Goal: Communication & Community: Answer question/provide support

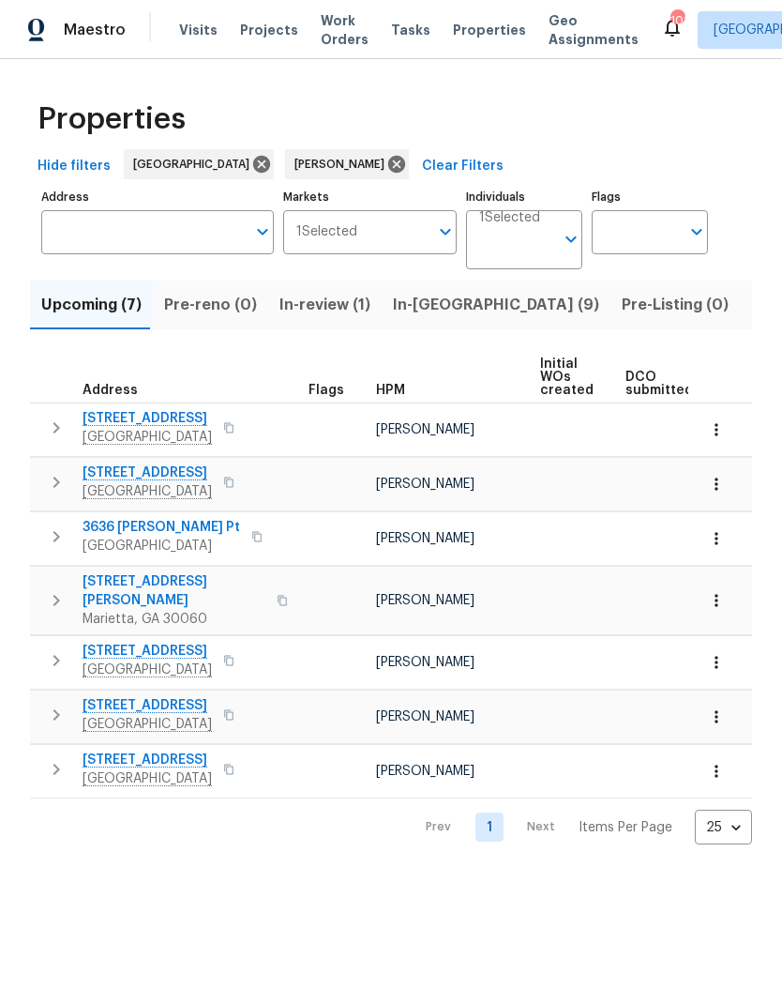
click at [427, 308] on span "In-reno (9)" at bounding box center [496, 305] width 206 height 26
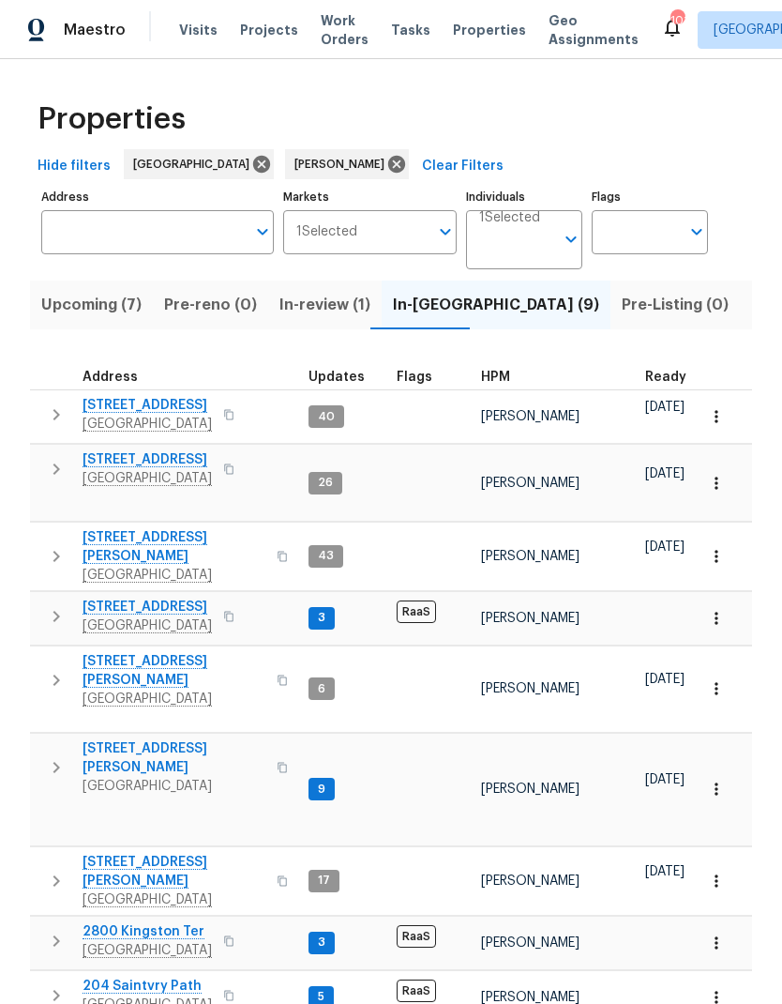
click at [56, 762] on icon "button" at bounding box center [56, 767] width 7 height 11
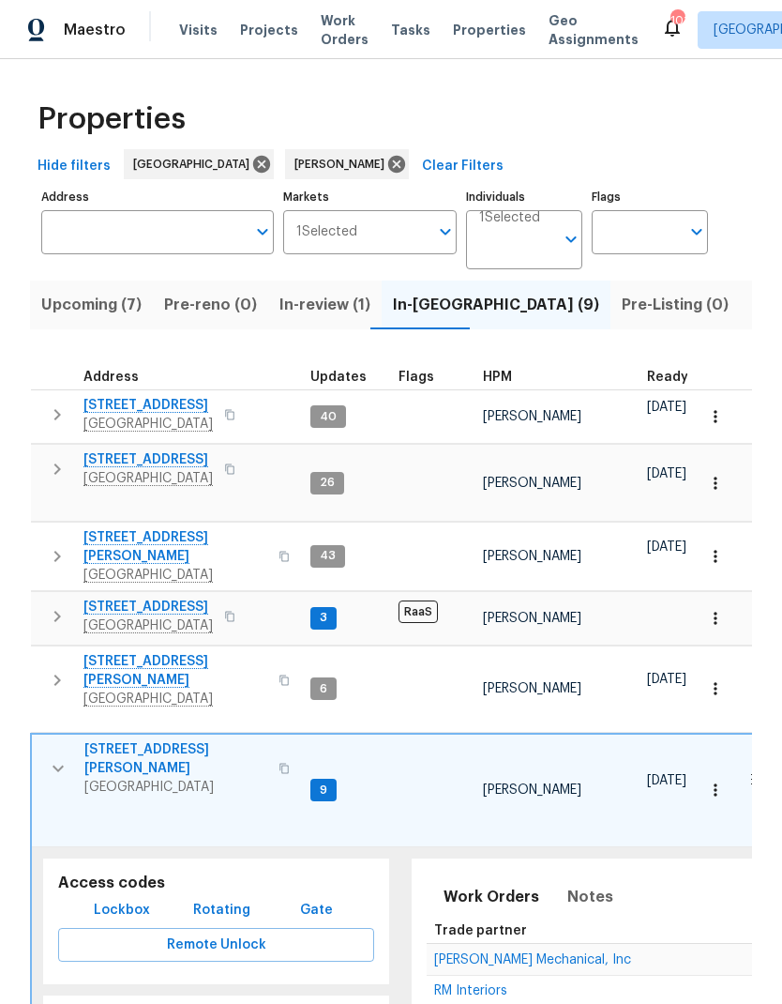
click at [132, 899] on span "Lockbox" at bounding box center [122, 910] width 56 height 23
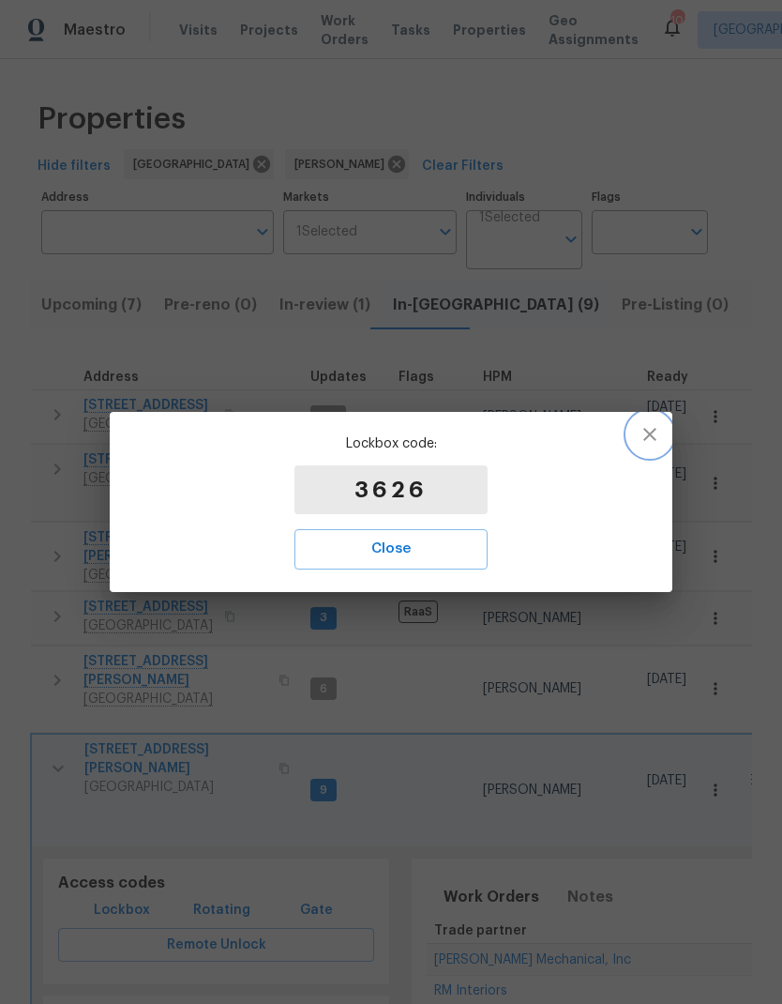
click at [660, 431] on icon "button" at bounding box center [650, 434] width 23 height 23
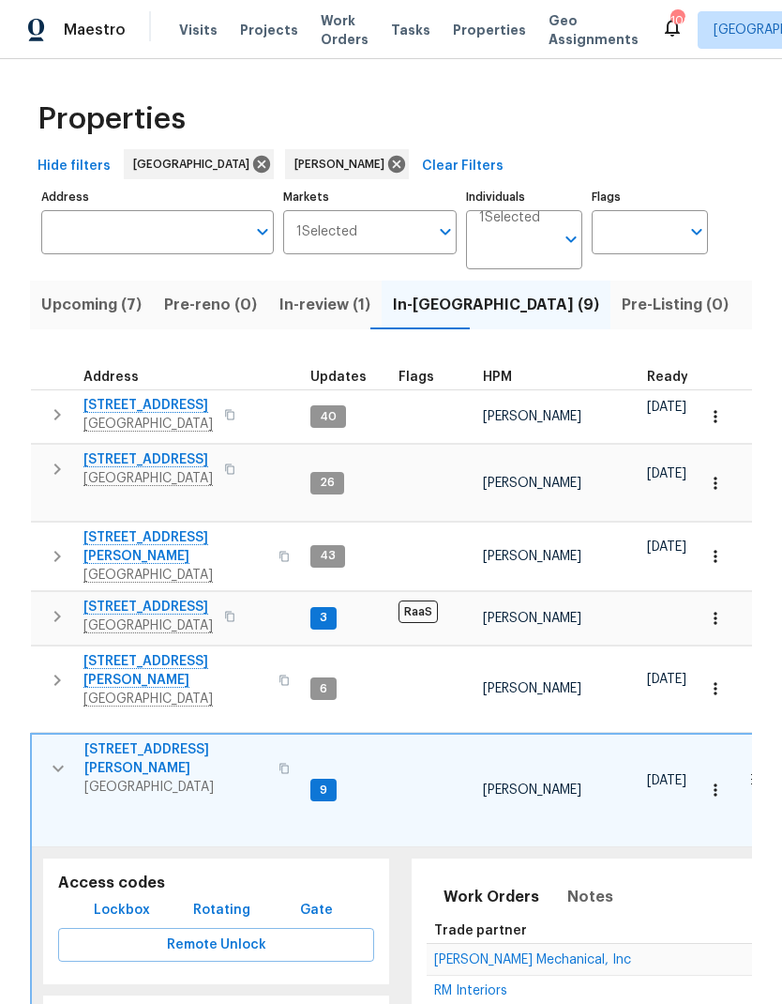
click at [59, 757] on icon "button" at bounding box center [58, 768] width 23 height 23
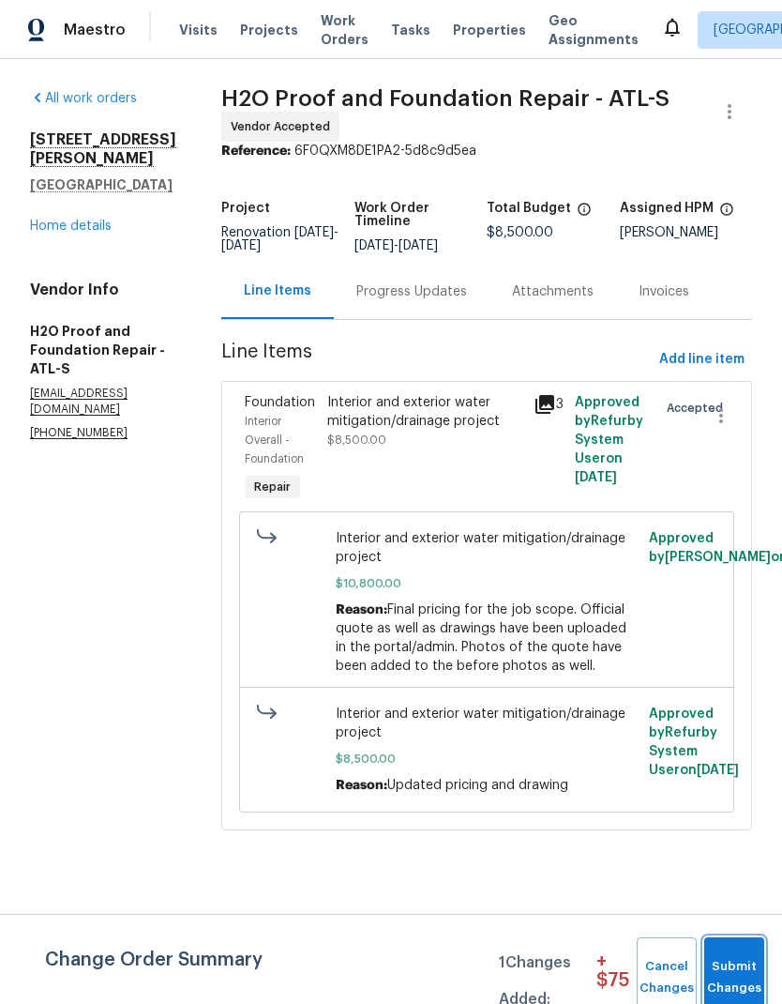
click at [735, 966] on span "Submit Changes" at bounding box center [734, 977] width 41 height 43
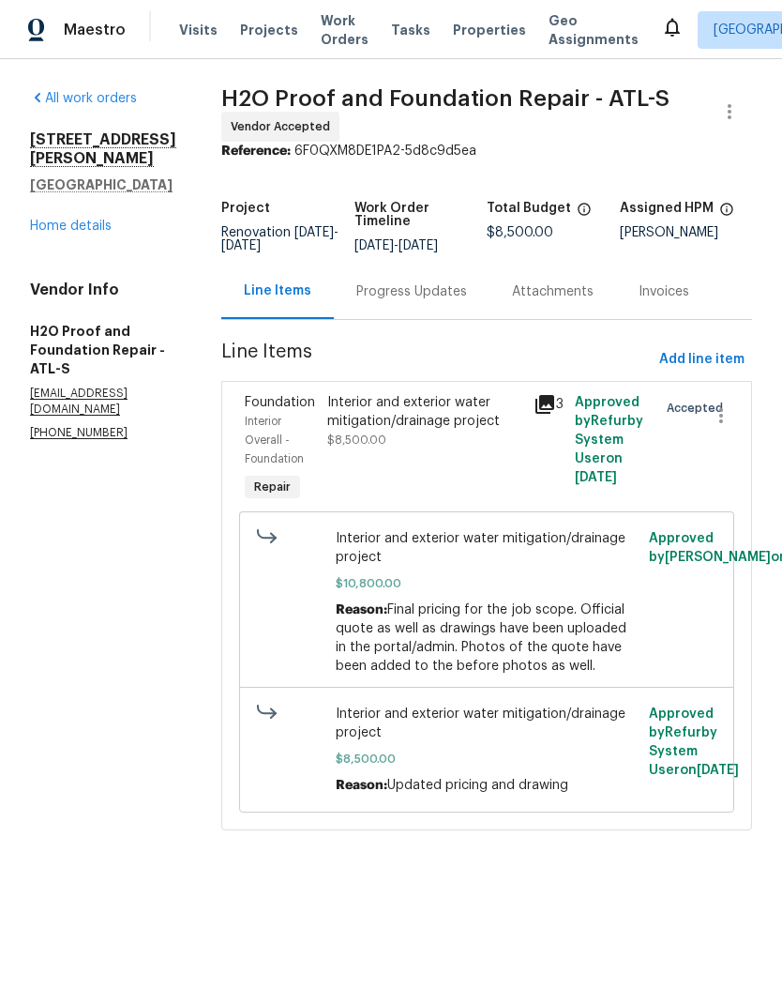
click at [411, 292] on div "Progress Updates" at bounding box center [412, 291] width 111 height 19
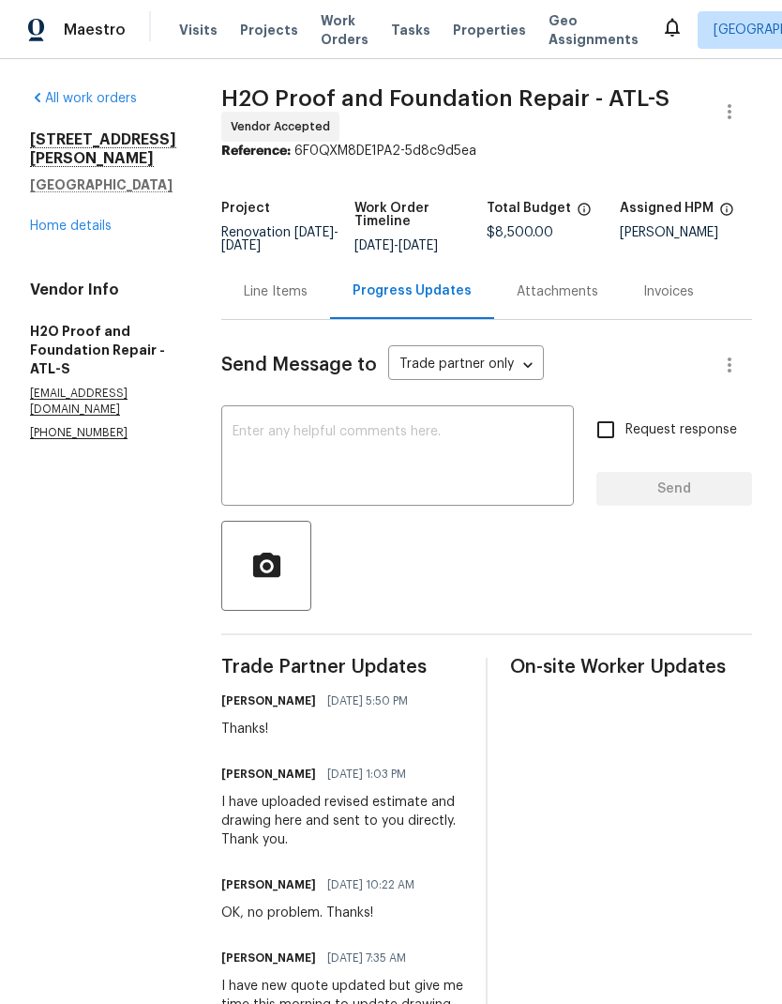
click at [321, 433] on textarea at bounding box center [398, 458] width 330 height 66
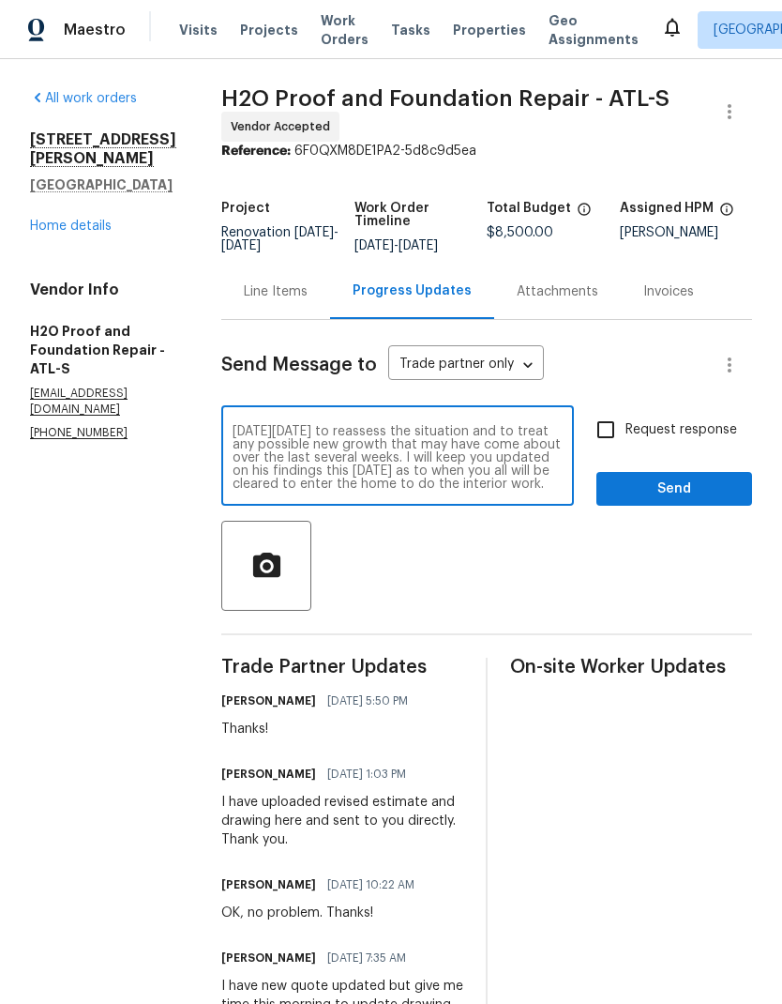
scroll to position [66, 0]
click at [520, 470] on textarea "FYI… All legal documentation has been signed and returned to our office and we …" at bounding box center [398, 458] width 330 height 66
click at [520, 469] on textarea "FYI… All legal documentation has been signed and returned to our office and we …" at bounding box center [398, 458] width 330 height 66
type textarea "FYI… All legal documentation has been signed and returned to our office and we …"
click at [610, 427] on input "Request response" at bounding box center [605, 429] width 39 height 39
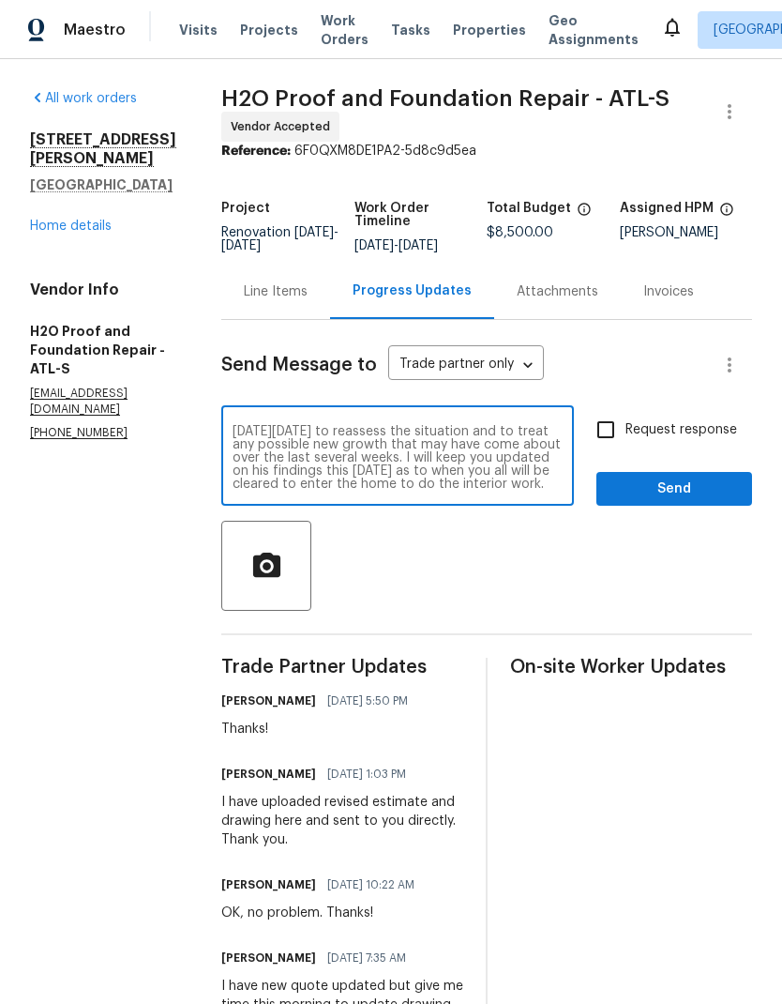
checkbox input "true"
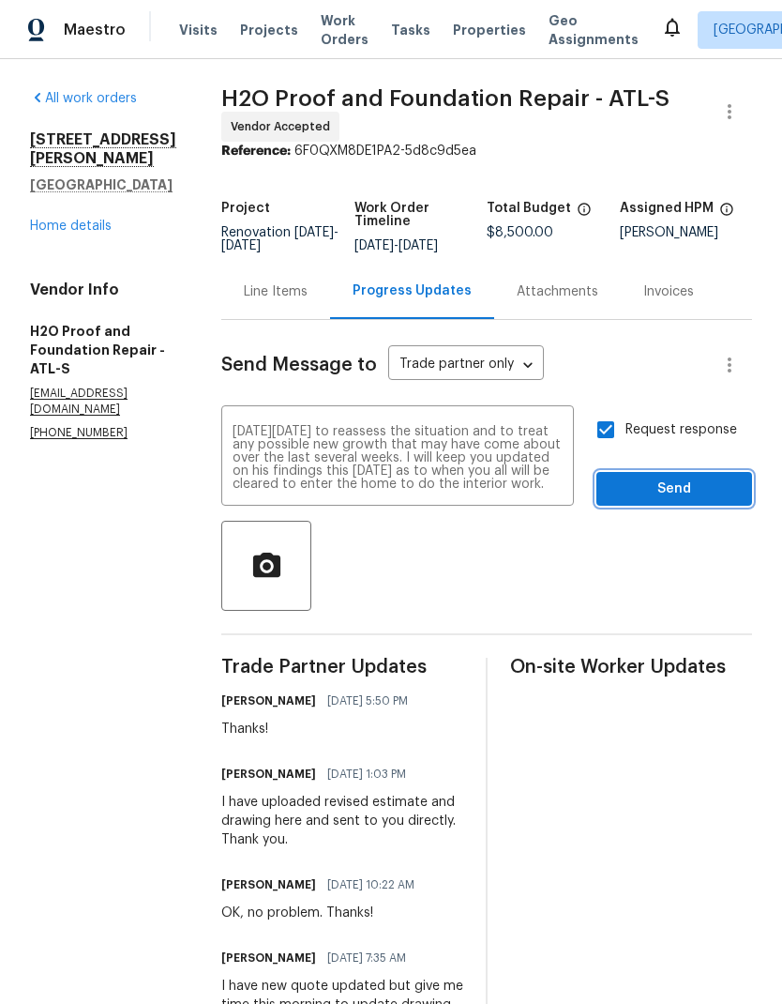
click at [675, 494] on span "Send" at bounding box center [675, 489] width 126 height 23
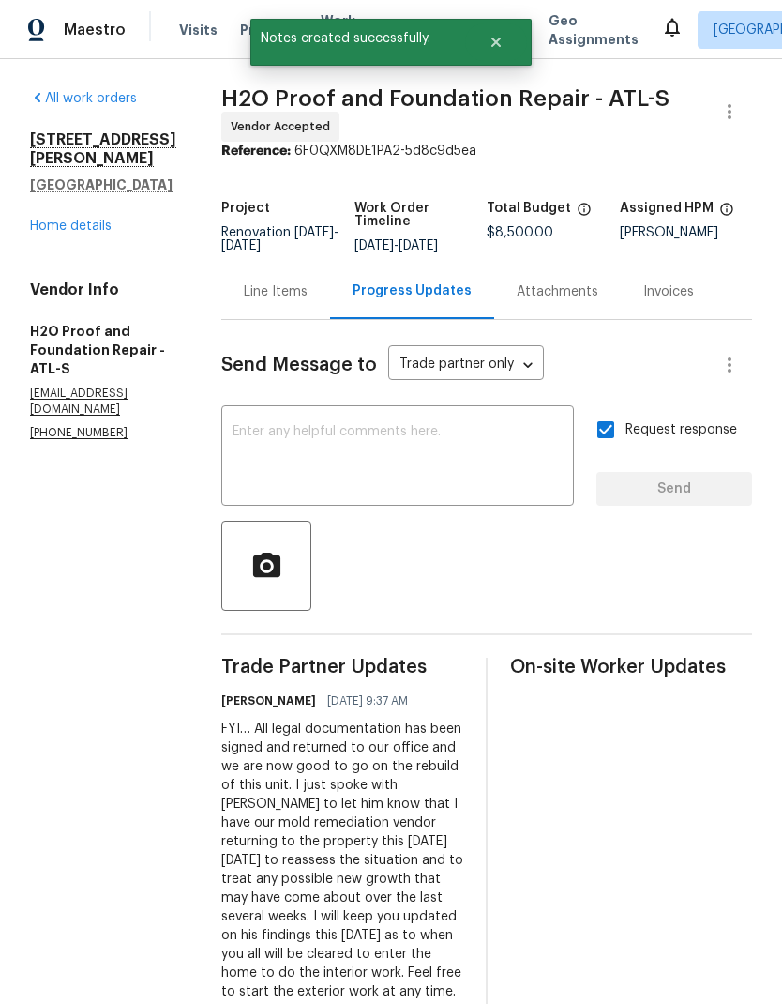
scroll to position [0, 0]
